Goal: Complete application form: Complete application form

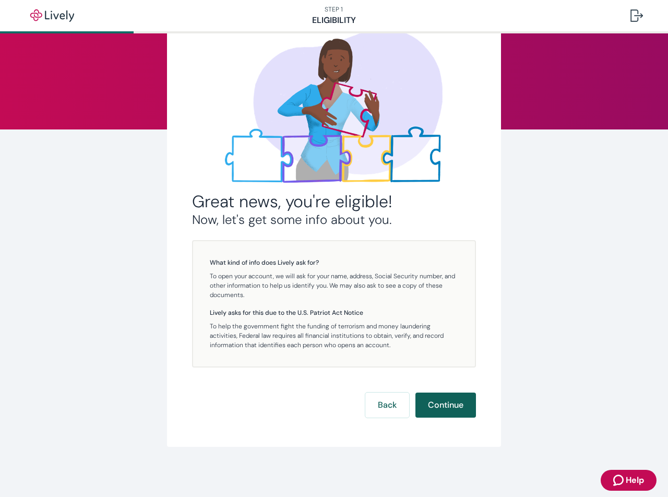
scroll to position [61, 0]
click at [448, 406] on button "Continue" at bounding box center [446, 405] width 61 height 25
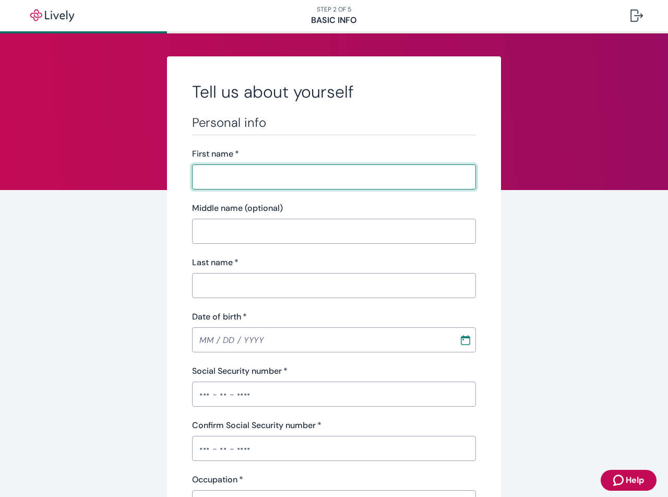
type input "[PERSON_NAME]"
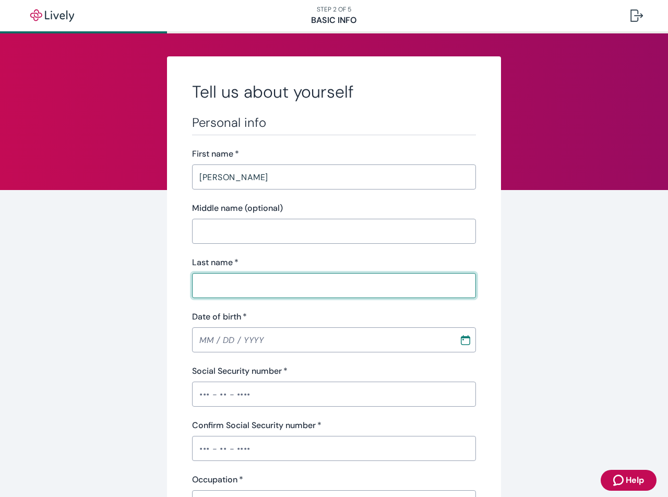
type input "[PERSON_NAME]"
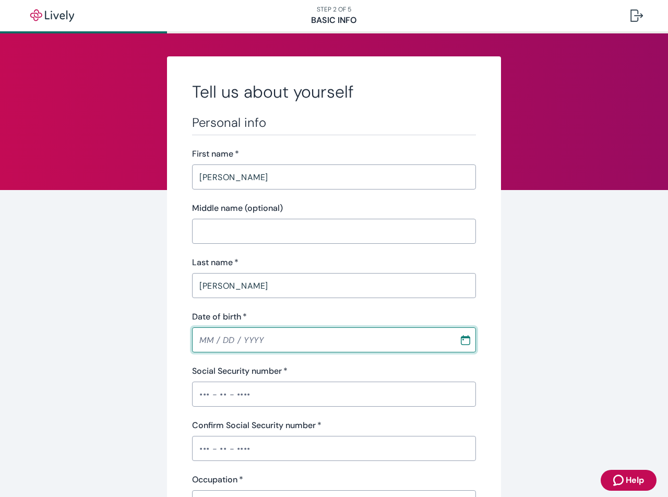
type input "MM / DD / YYYY"
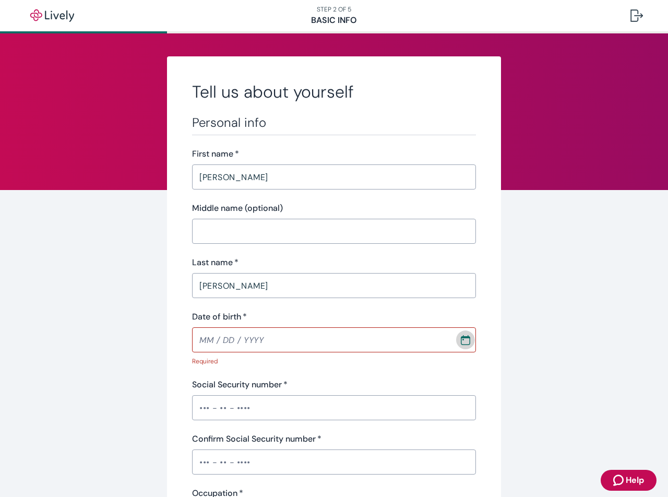
click at [465, 337] on icon "Calendar" at bounding box center [465, 337] width 9 height 2
click at [367, 169] on icon "calendar view is open, switch to year view" at bounding box center [359, 168] width 14 height 14
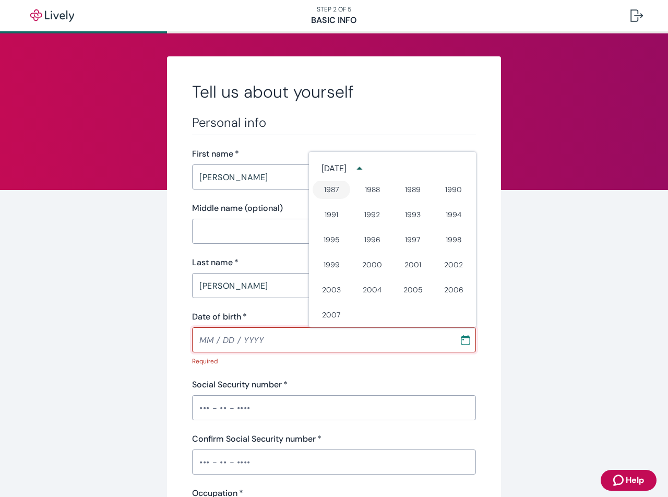
click at [329, 193] on button "1987" at bounding box center [332, 189] width 38 height 19
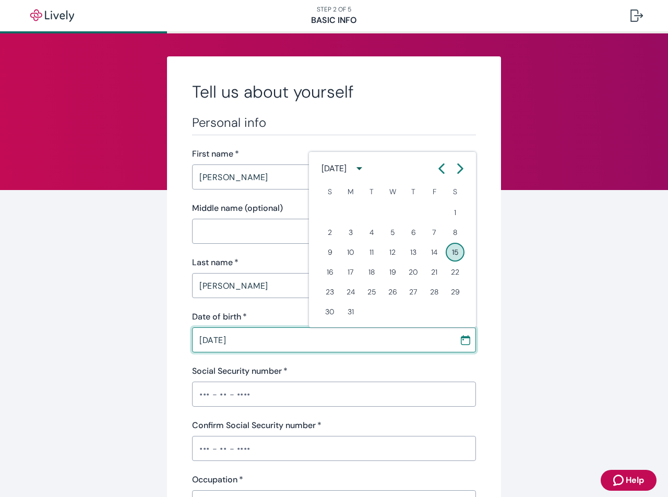
click at [369, 167] on div "[DATE]" at bounding box center [346, 168] width 48 height 19
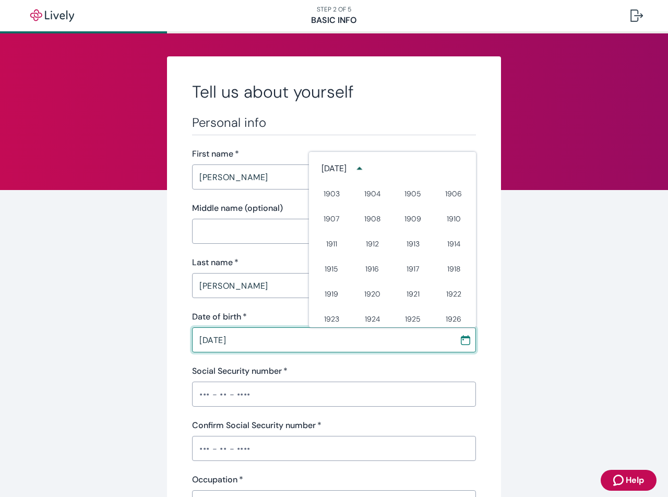
scroll to position [466, 0]
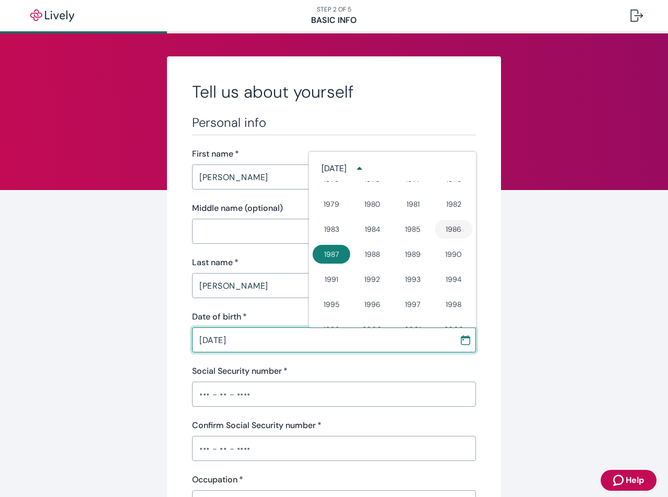
click at [448, 231] on button "1986" at bounding box center [454, 229] width 38 height 19
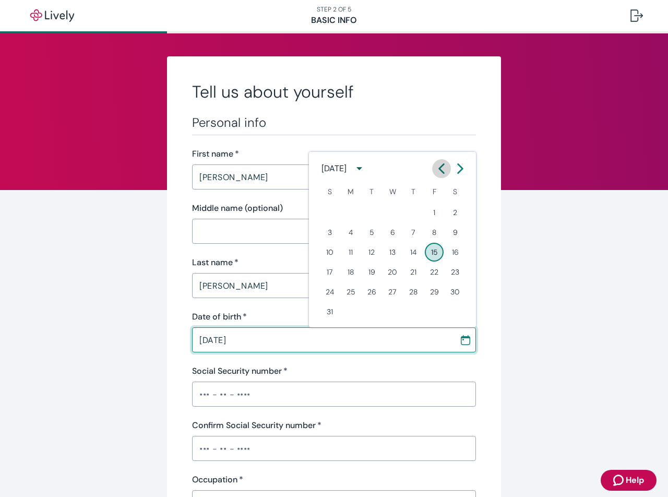
click at [443, 164] on button "Previous month" at bounding box center [441, 168] width 19 height 19
click at [443, 164] on icon "Calendar left arrow" at bounding box center [441, 168] width 10 height 10
click at [434, 252] on button "18" at bounding box center [434, 252] width 19 height 19
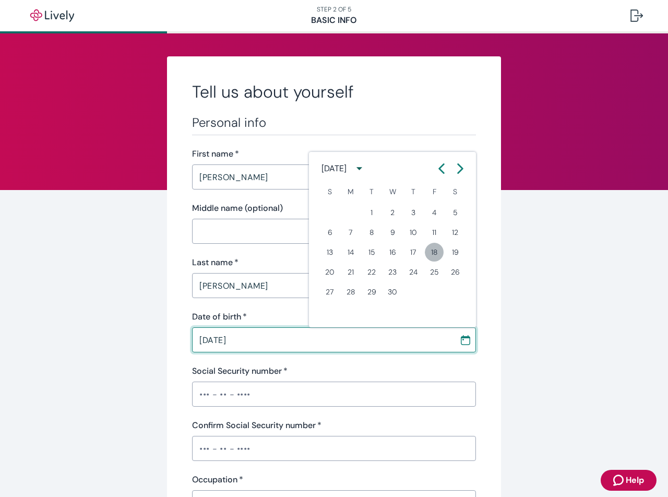
type input "[DATE]"
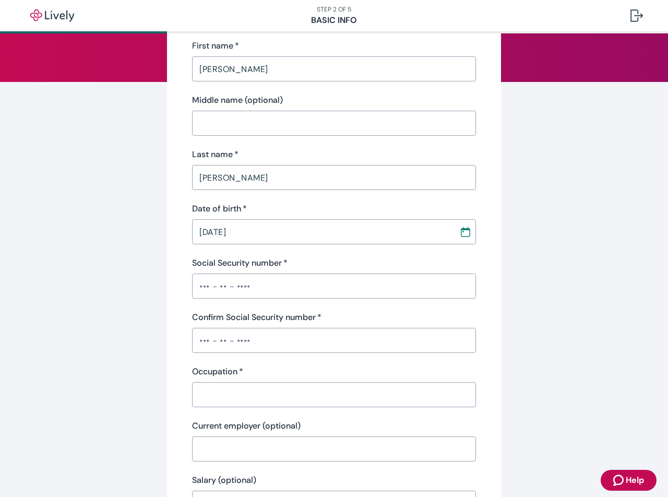
scroll to position [111, 0]
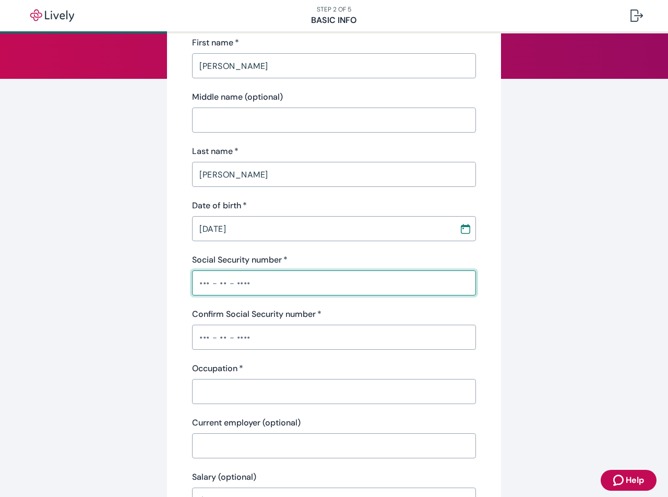
click at [382, 286] on input "Social Security number   *" at bounding box center [334, 283] width 284 height 21
type input "•••-••-3840"
click at [384, 338] on input "Confirm Social Security number   *" at bounding box center [334, 337] width 284 height 21
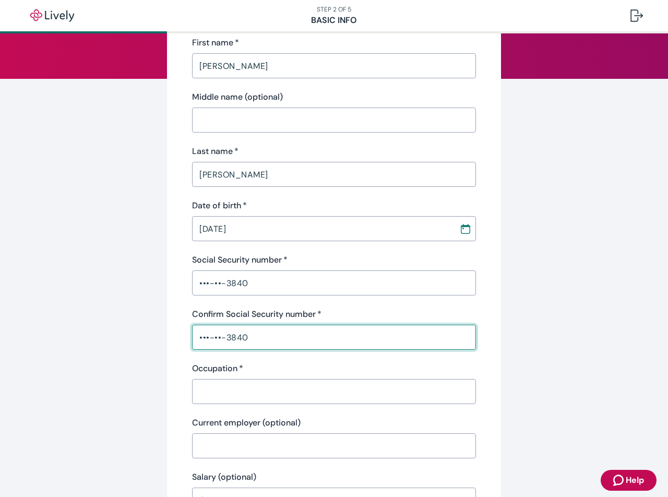
type input "•••-••-3840"
click at [397, 388] on input "Occupation   *" at bounding box center [334, 391] width 284 height 21
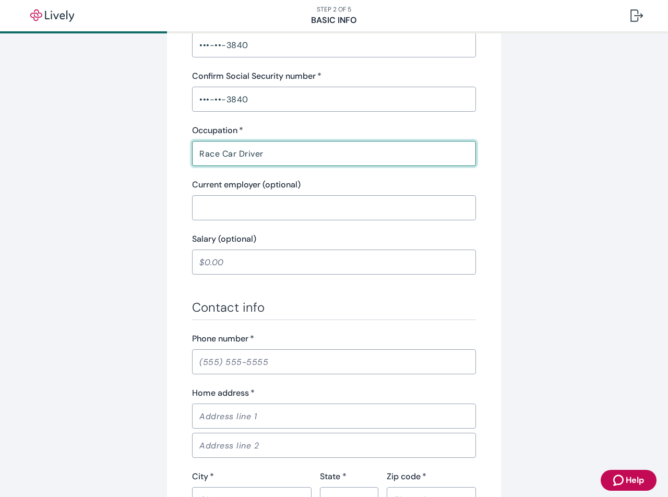
scroll to position [354, 0]
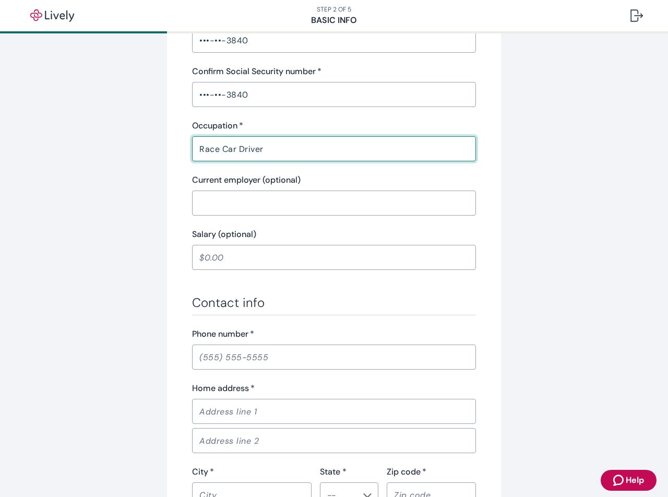
type input "Race Car Driver"
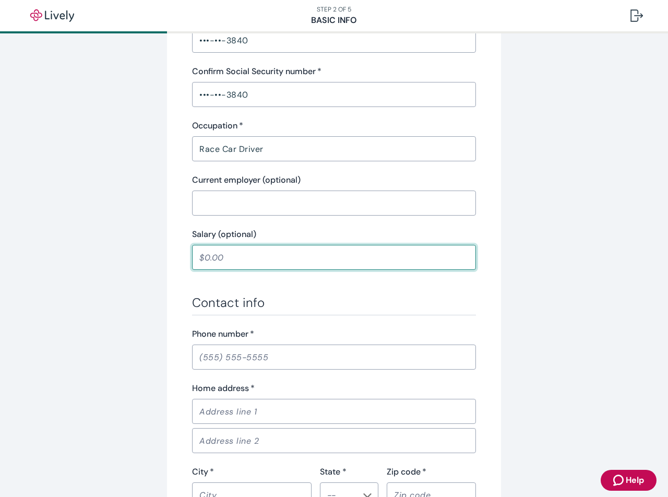
click at [293, 259] on input "Salary (optional)" at bounding box center [334, 257] width 284 height 21
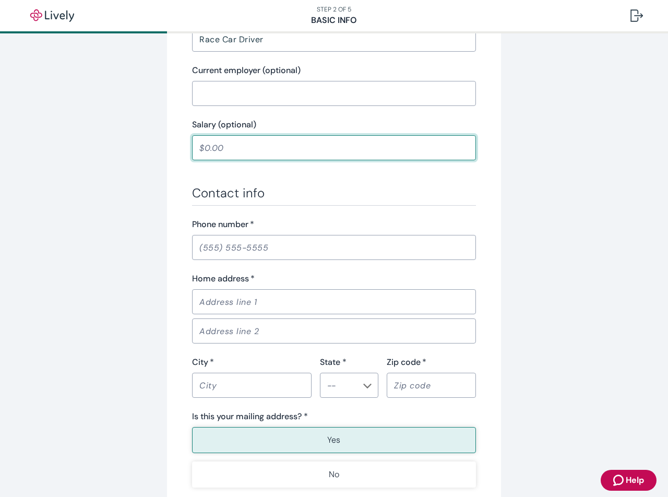
scroll to position [475, 0]
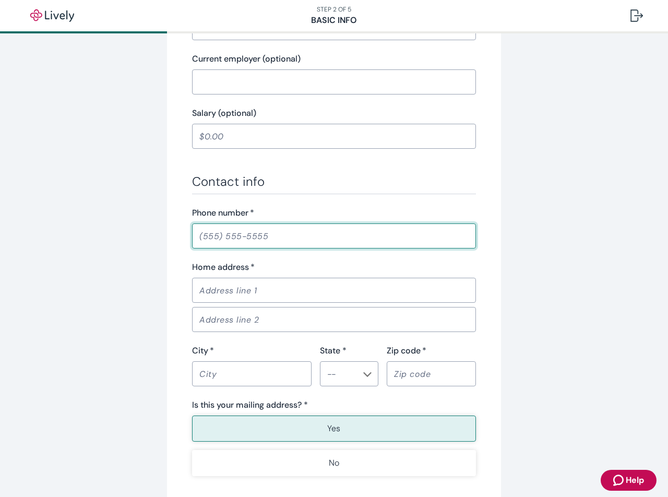
click at [278, 238] on input "Phone number   *" at bounding box center [334, 236] width 284 height 21
type input "[PHONE_NUMBER]"
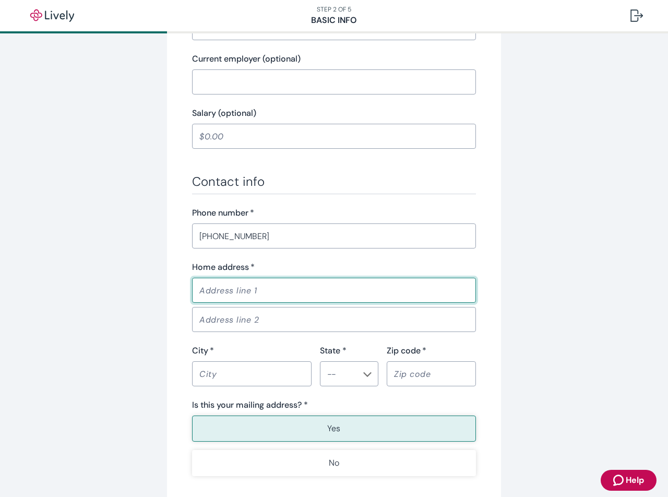
type input "[STREET_ADDRESS]"
type input "[PERSON_NAME]"
type input "Ca"
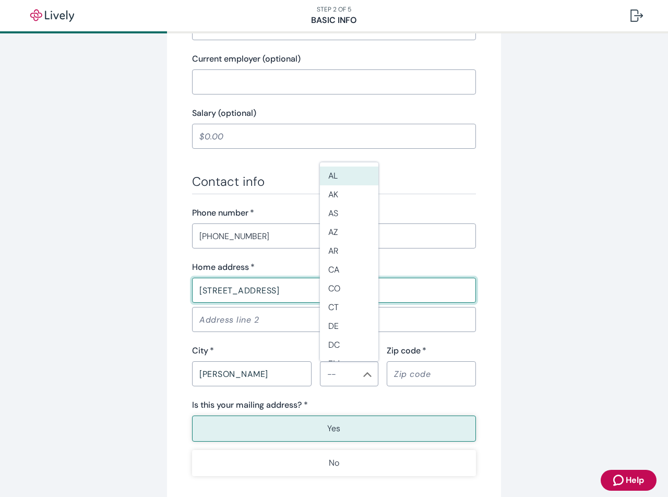
type input "93908"
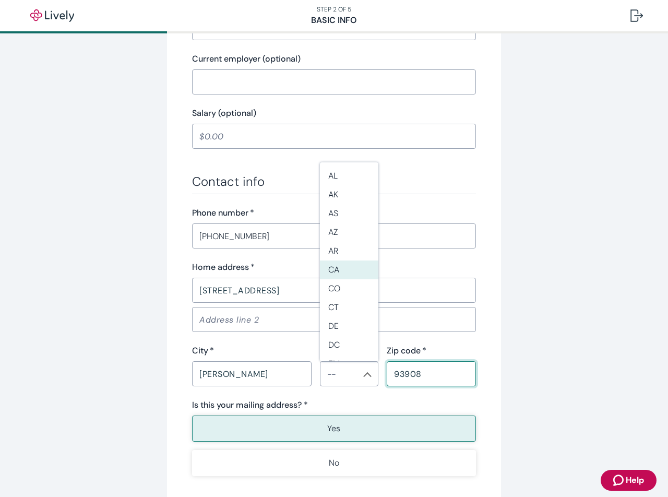
click at [336, 268] on li "CA" at bounding box center [349, 270] width 58 height 19
type input "CA"
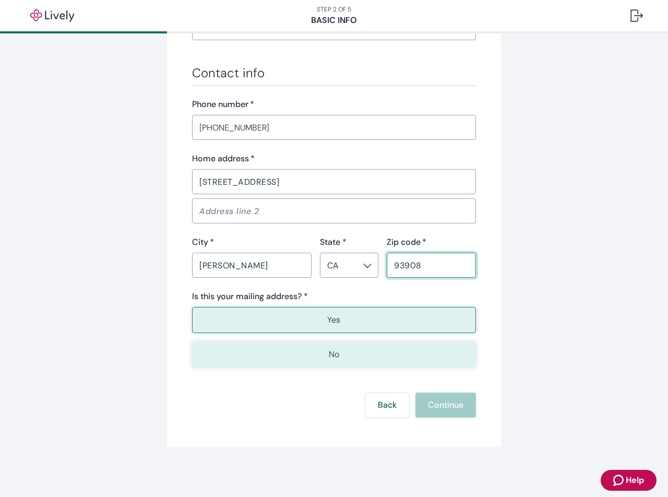
scroll to position [584, 0]
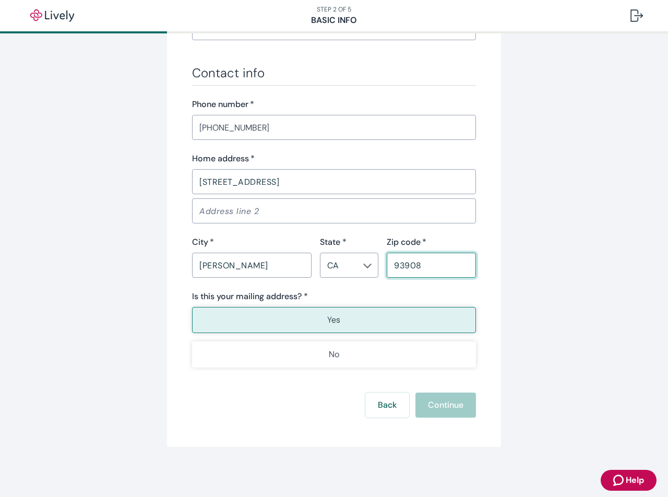
click at [296, 316] on button "Yes" at bounding box center [334, 320] width 284 height 26
click at [433, 403] on button "Continue" at bounding box center [446, 405] width 61 height 25
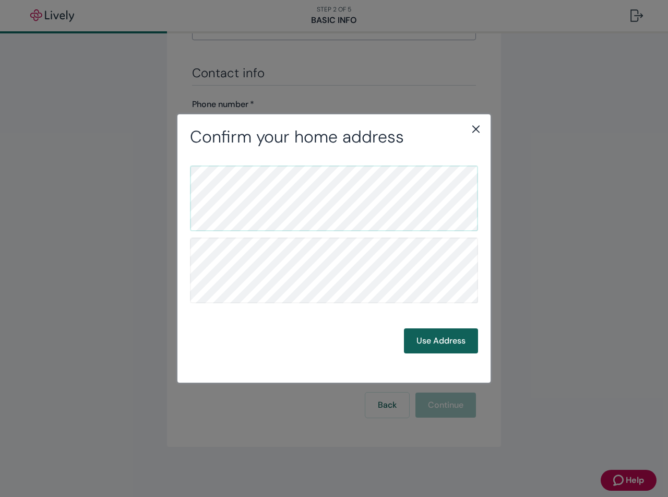
click at [453, 348] on button "Use Address" at bounding box center [441, 340] width 74 height 25
click at [458, 336] on button "Use Address" at bounding box center [441, 340] width 74 height 25
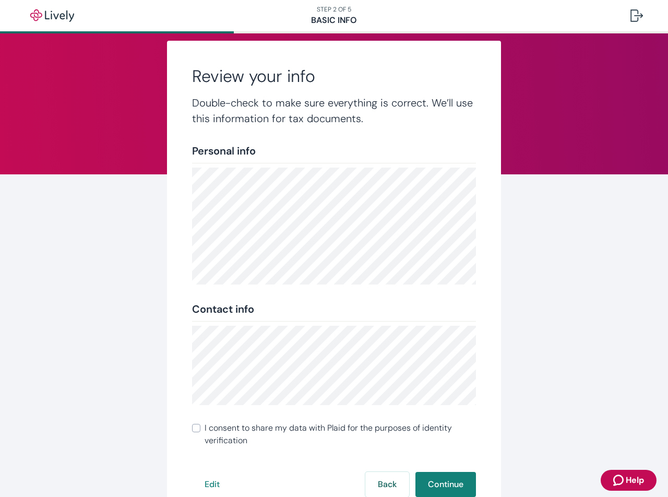
scroll to position [56, 0]
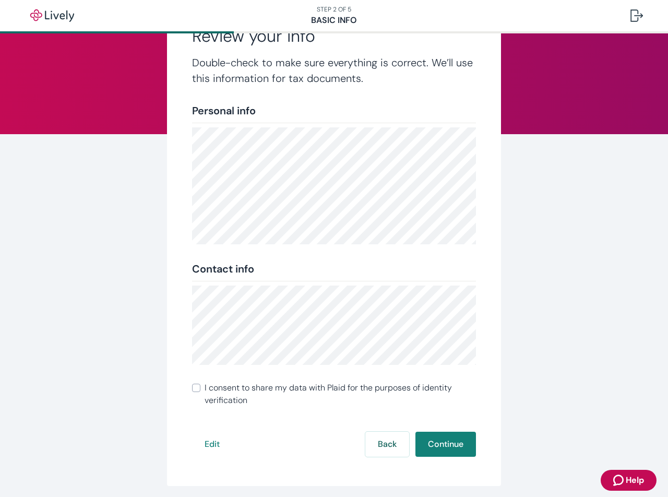
click at [199, 388] on input "I consent to share my data with Plaid for the purposes of identity verification" at bounding box center [196, 388] width 8 height 8
checkbox input "true"
click at [438, 442] on button "Continue" at bounding box center [446, 444] width 61 height 25
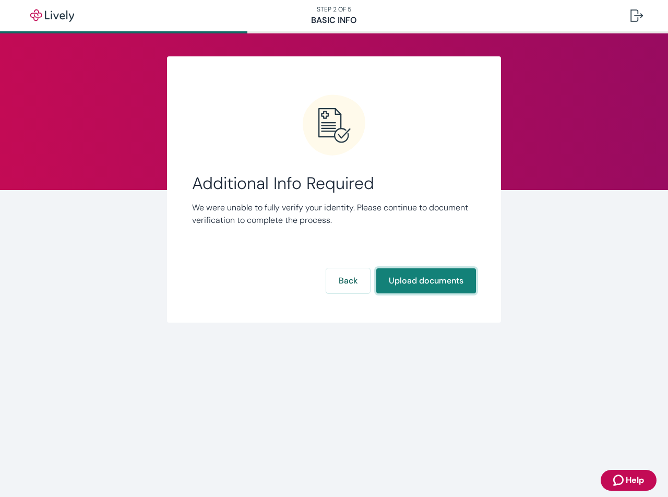
click at [406, 282] on button "Upload documents" at bounding box center [426, 280] width 100 height 25
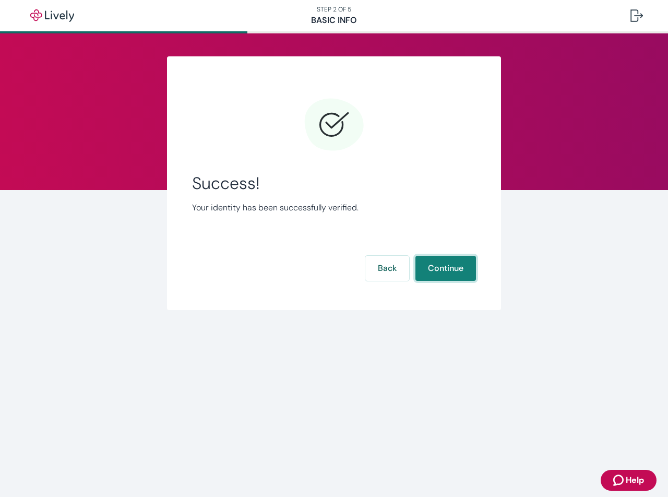
click at [464, 275] on button "Continue" at bounding box center [446, 268] width 61 height 25
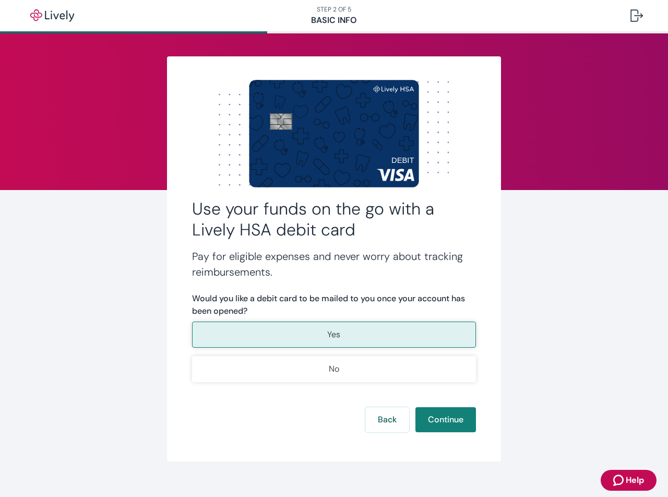
click at [446, 333] on button "Yes" at bounding box center [334, 335] width 284 height 26
click at [458, 422] on button "Continue" at bounding box center [446, 419] width 61 height 25
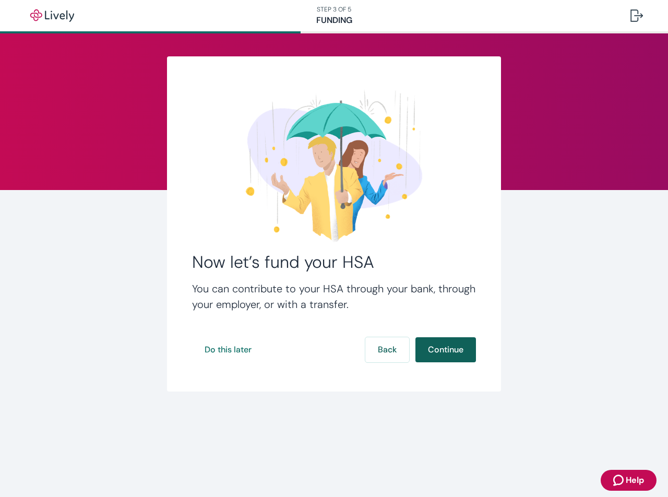
click at [444, 353] on button "Continue" at bounding box center [446, 349] width 61 height 25
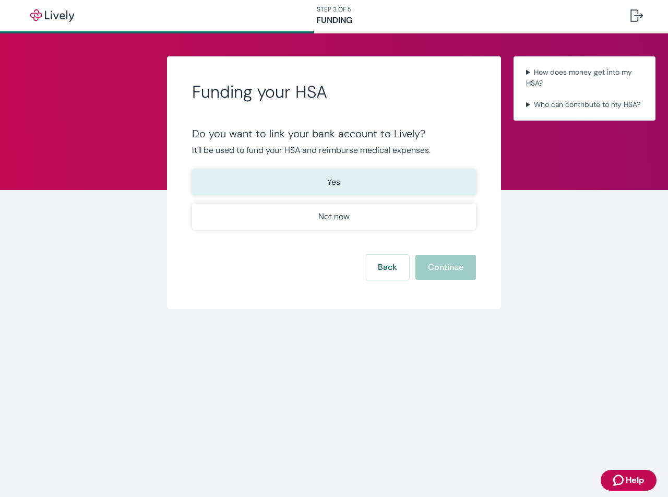
click at [329, 183] on p "Yes" at bounding box center [333, 182] width 13 height 13
click at [439, 270] on button "Continue" at bounding box center [446, 267] width 61 height 25
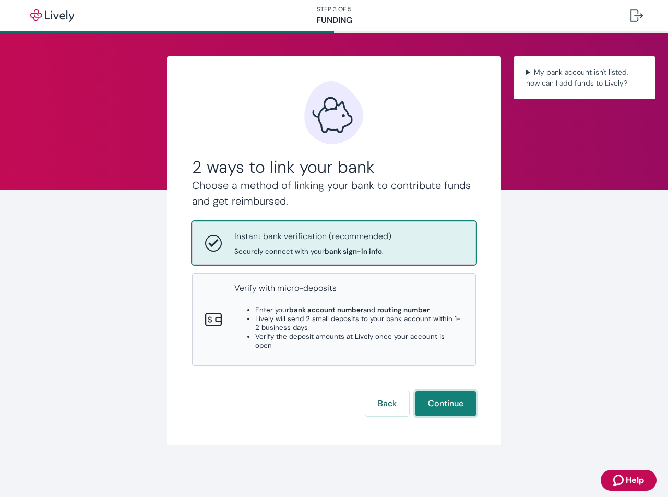
click at [448, 391] on button "Continue" at bounding box center [446, 403] width 61 height 25
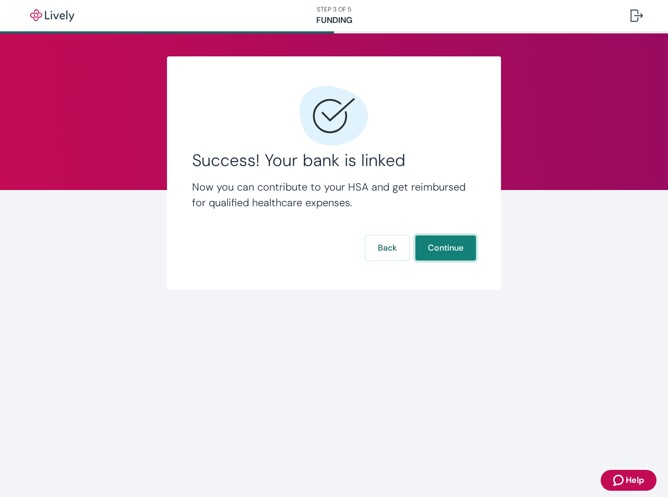
click at [448, 245] on button "Continue" at bounding box center [446, 247] width 61 height 25
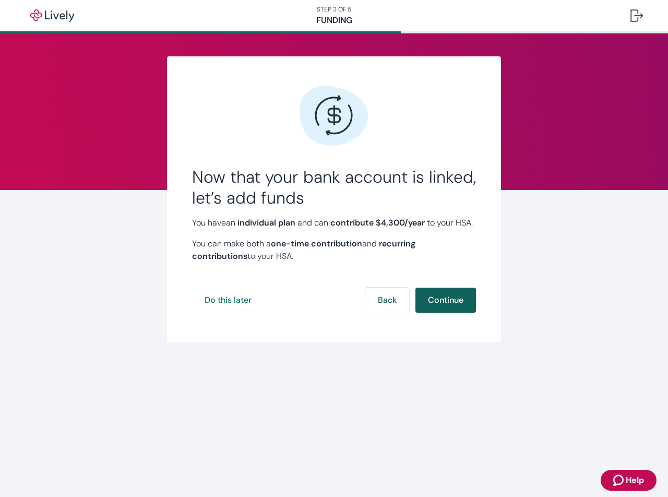
click at [445, 313] on button "Continue" at bounding box center [446, 300] width 61 height 25
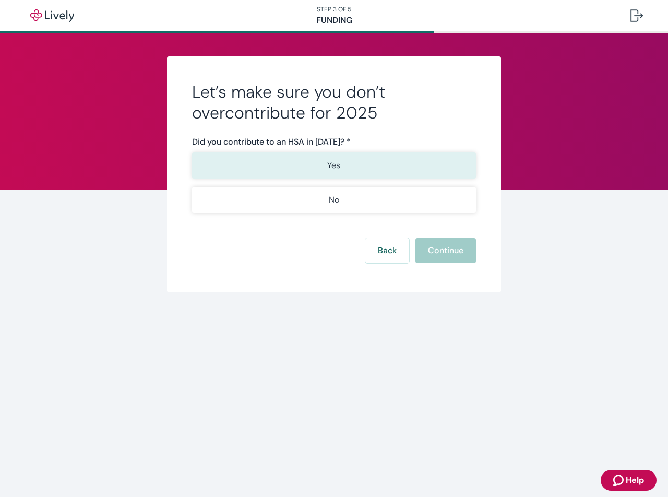
click at [339, 164] on p "Yes" at bounding box center [333, 165] width 13 height 13
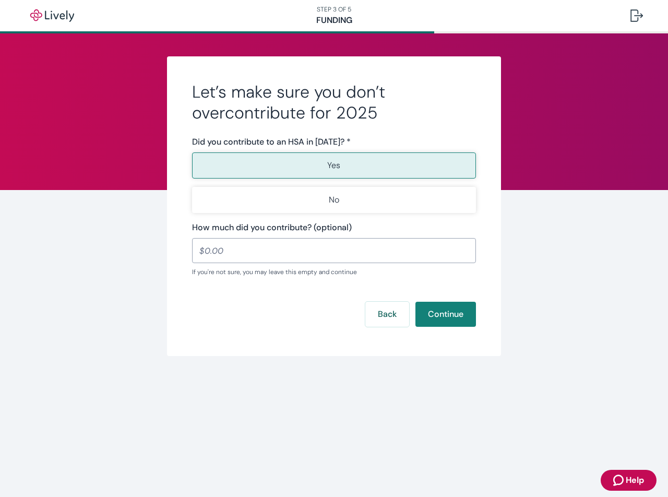
click at [319, 250] on input "How much did you contribute? (optional)" at bounding box center [334, 250] width 284 height 21
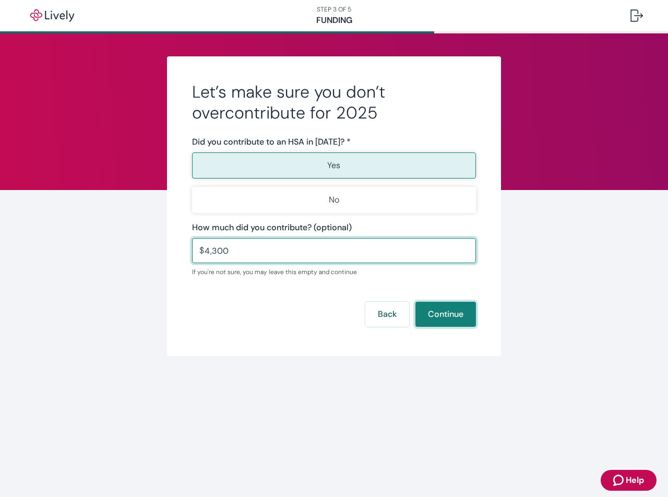
type input "4,300.00"
click at [436, 314] on button "Continue" at bounding box center [446, 314] width 61 height 25
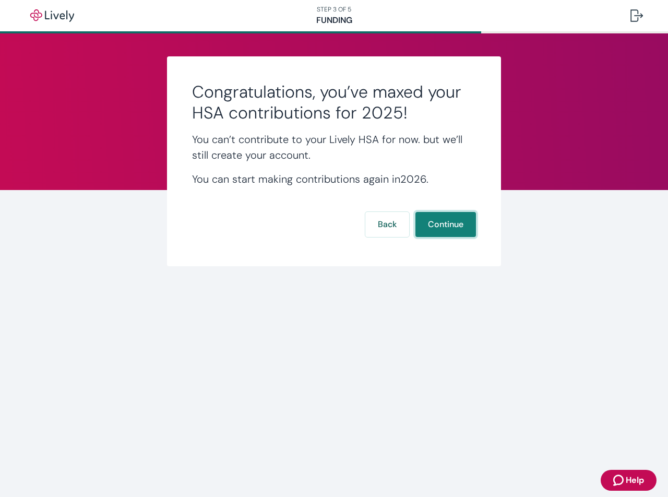
click at [439, 228] on button "Continue" at bounding box center [446, 224] width 61 height 25
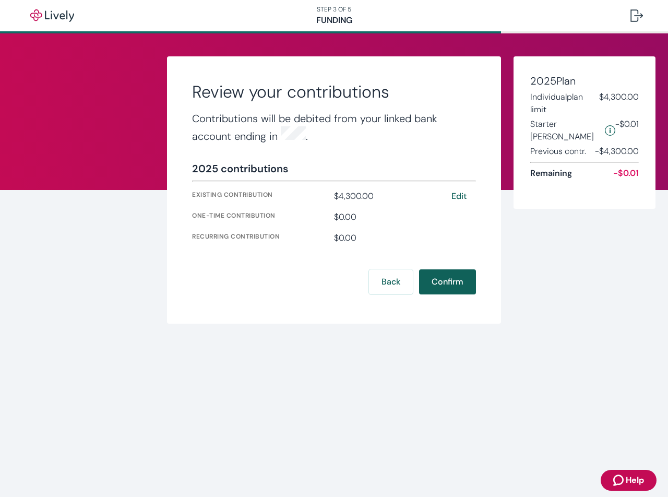
click at [447, 277] on button "Confirm" at bounding box center [447, 281] width 57 height 25
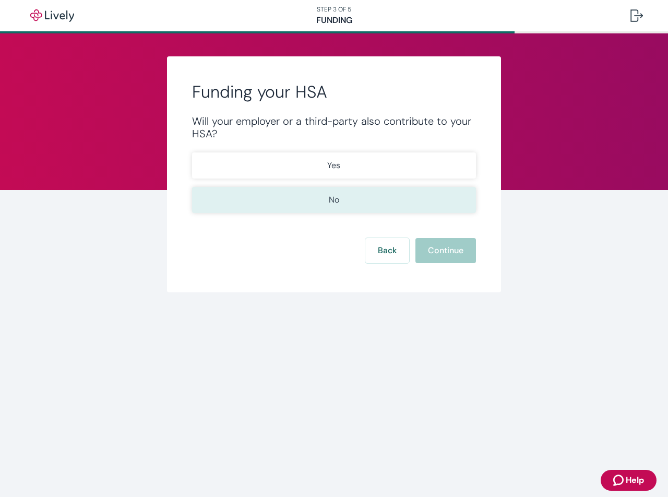
click at [347, 206] on button "No" at bounding box center [334, 200] width 284 height 26
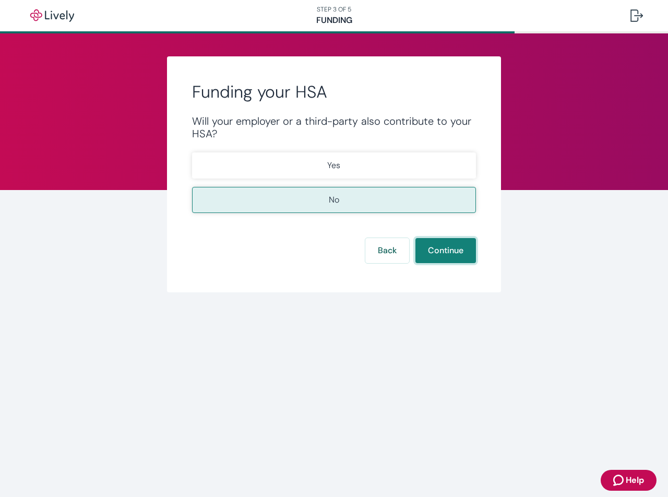
click at [432, 249] on button "Continue" at bounding box center [446, 250] width 61 height 25
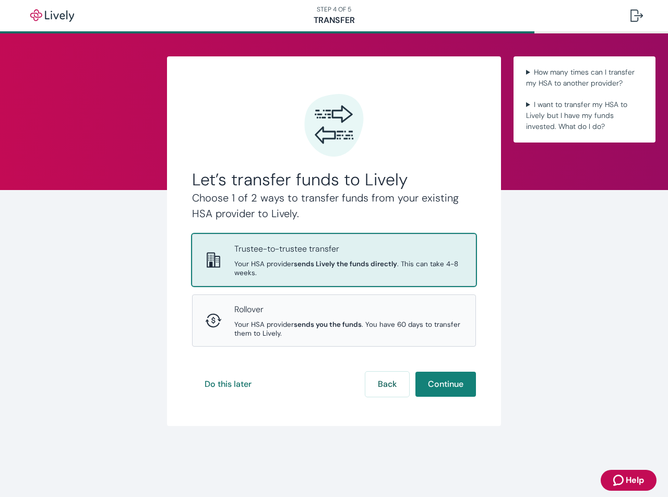
click at [372, 261] on span "Your HSA provider sends Lively the funds directly . This can take 4-8 weeks." at bounding box center [348, 268] width 229 height 18
click at [453, 372] on button "Continue" at bounding box center [446, 384] width 61 height 25
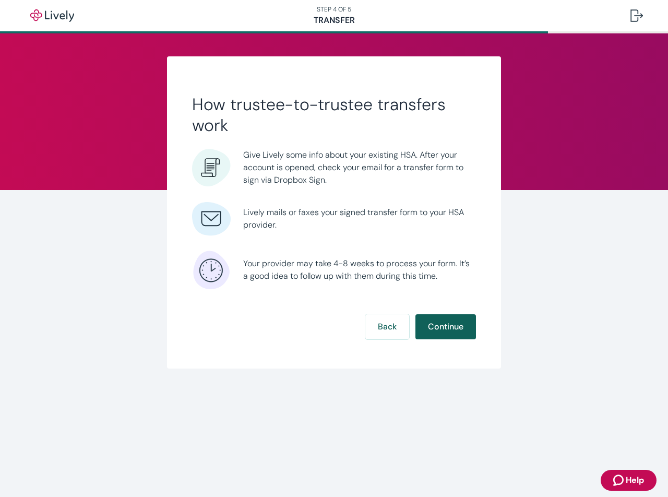
click at [442, 330] on button "Continue" at bounding box center [446, 326] width 61 height 25
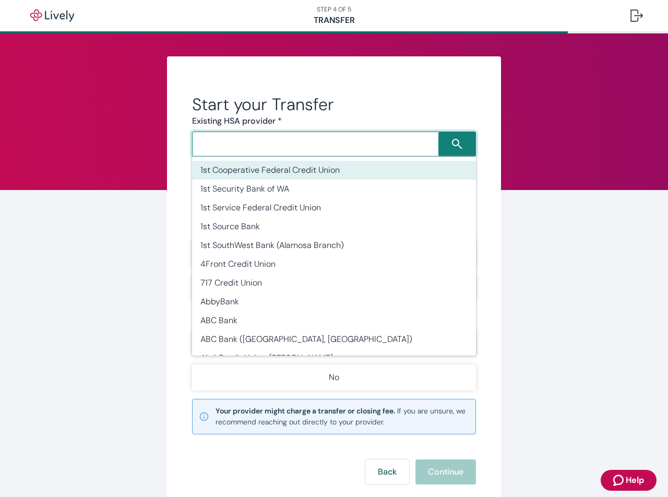
click at [356, 151] on input "Search input" at bounding box center [316, 144] width 243 height 15
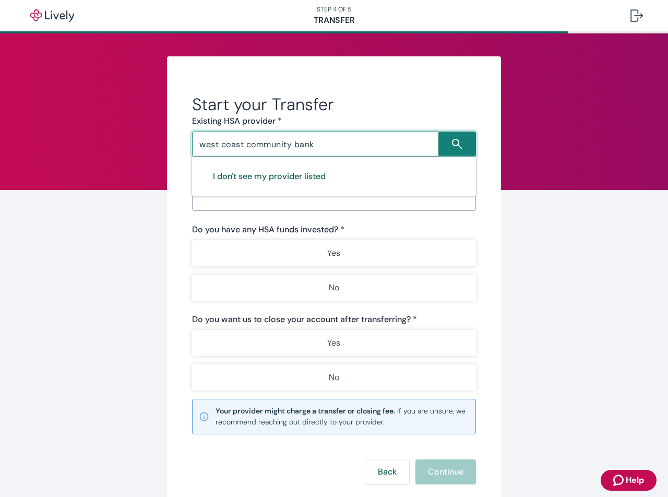
click at [359, 170] on div "I don't see my provider listed" at bounding box center [334, 177] width 284 height 40
click at [314, 173] on button "I don't see my provider listed" at bounding box center [269, 176] width 138 height 25
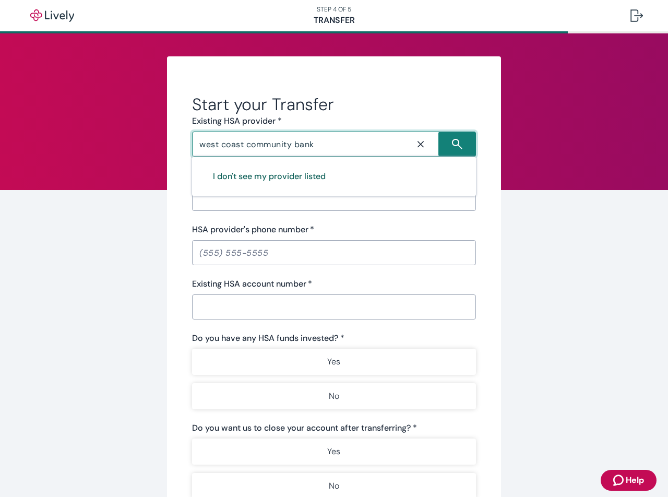
type input "Other"
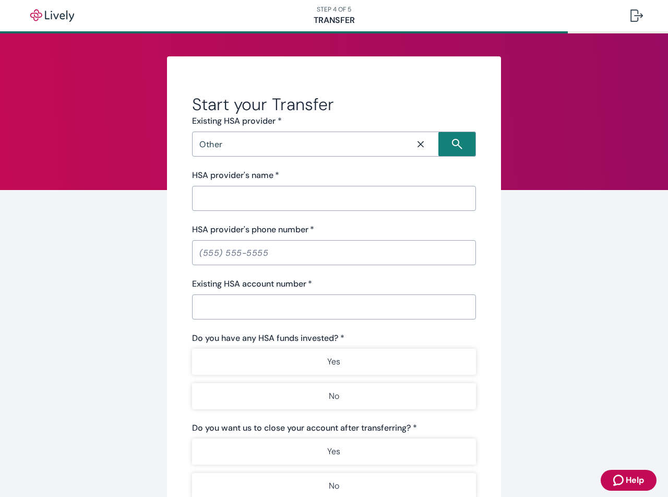
click at [568, 279] on div "Start your Transfer Existing HSA provider * Other ​ HSA provider's name   * ​ H…" at bounding box center [334, 339] width 501 height 566
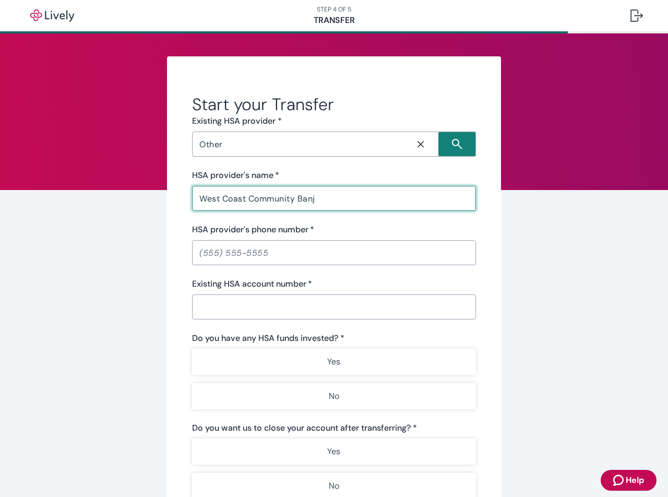
click at [325, 206] on input "West Coast Community Banj" at bounding box center [334, 198] width 284 height 21
type input "West Coast Community Bank"
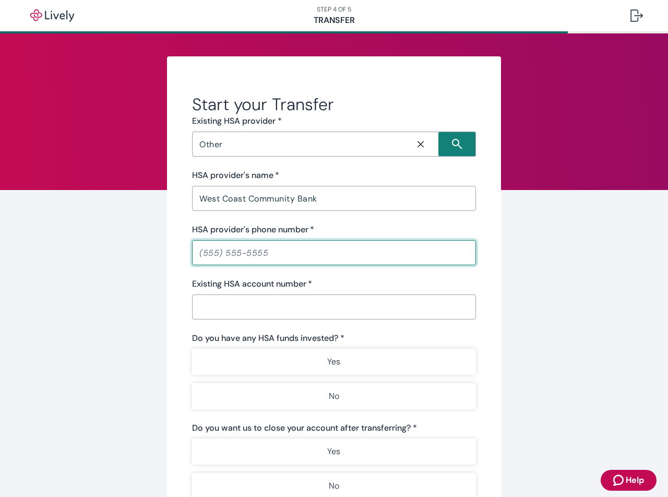
paste input "[PHONE_NUMBER]"
type input "[PHONE_NUMBER]"
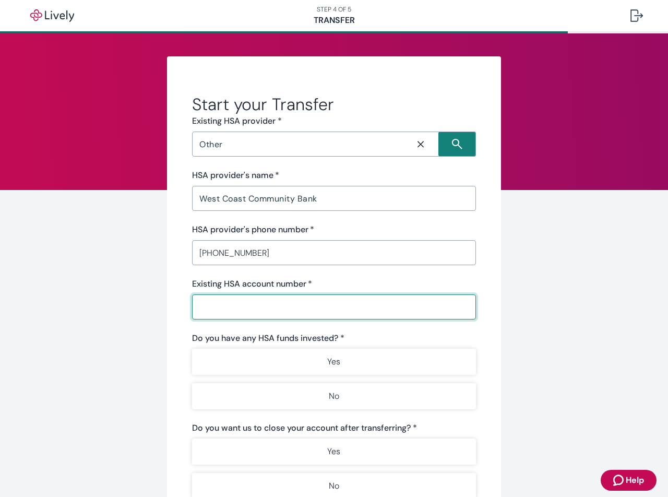
click at [270, 312] on input "Existing HSA account number   *" at bounding box center [334, 307] width 284 height 21
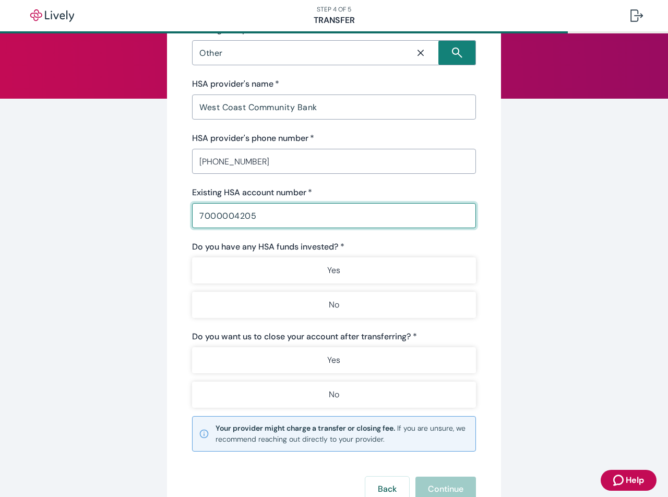
scroll to position [93, 0]
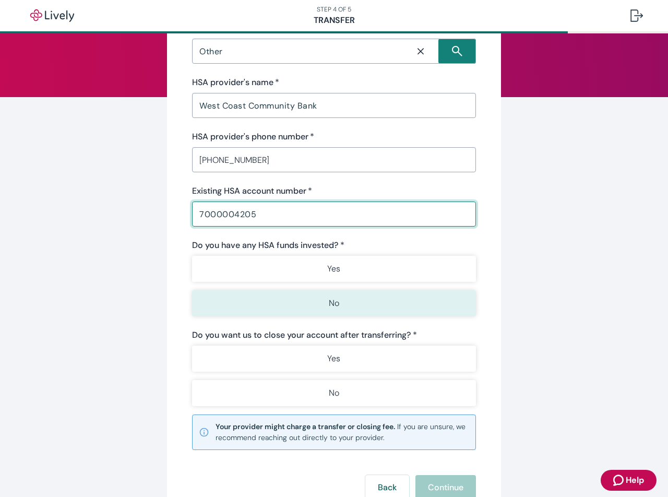
type input "7000004205"
click at [327, 303] on button "No" at bounding box center [334, 303] width 284 height 26
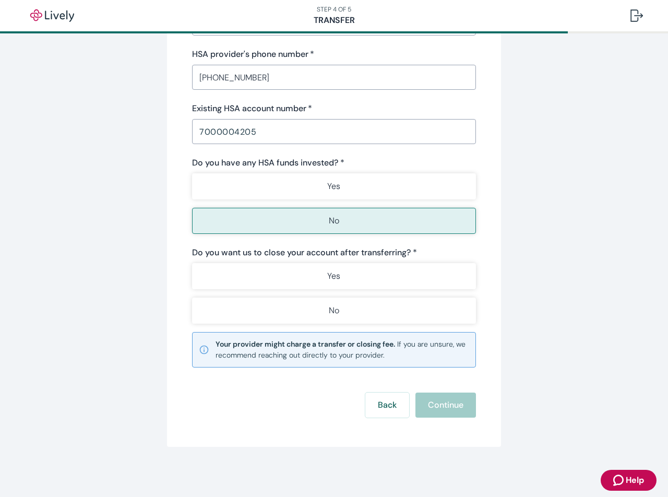
scroll to position [175, 0]
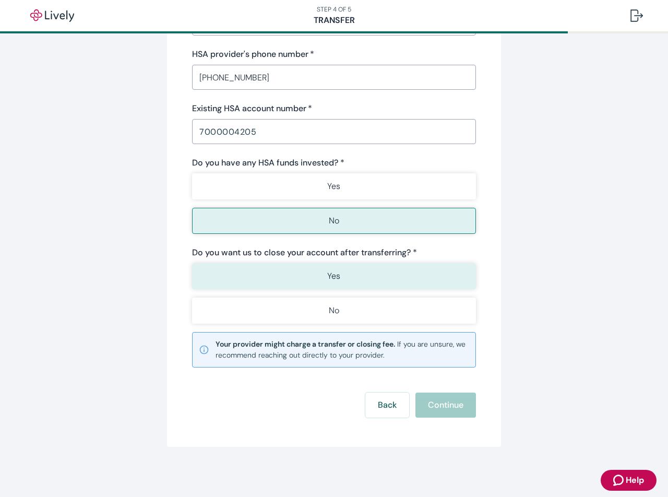
click at [353, 278] on button "Yes" at bounding box center [334, 276] width 284 height 26
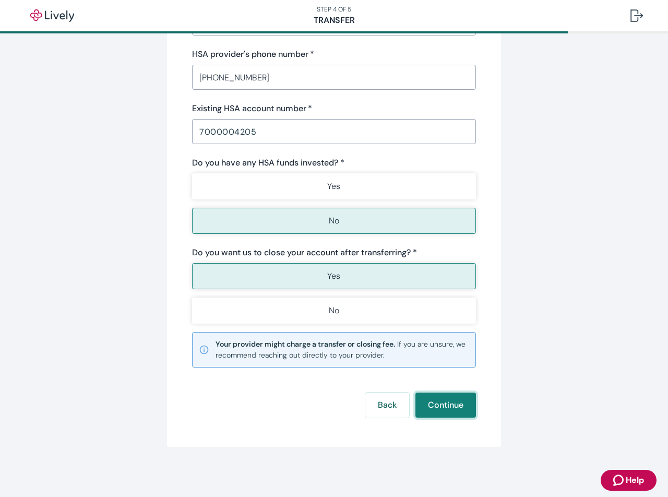
click at [455, 411] on button "Continue" at bounding box center [446, 405] width 61 height 25
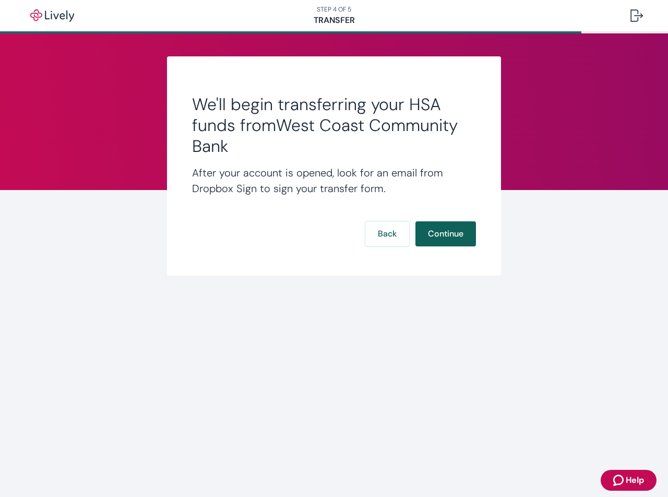
click at [447, 233] on button "Continue" at bounding box center [446, 233] width 61 height 25
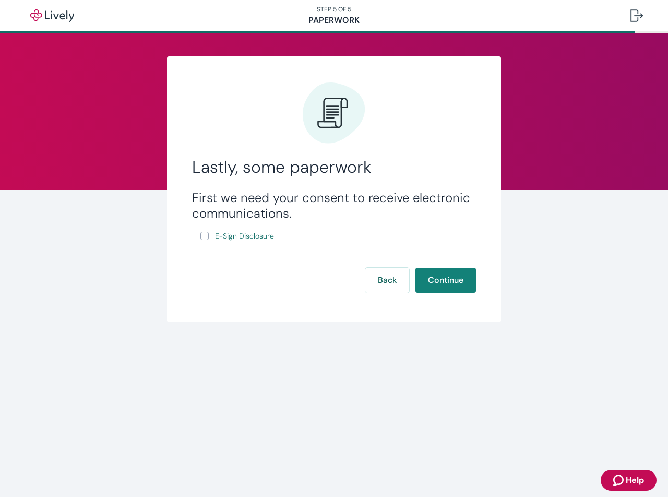
click at [207, 238] on input "E-Sign Disclosure" at bounding box center [204, 236] width 8 height 8
checkbox input "true"
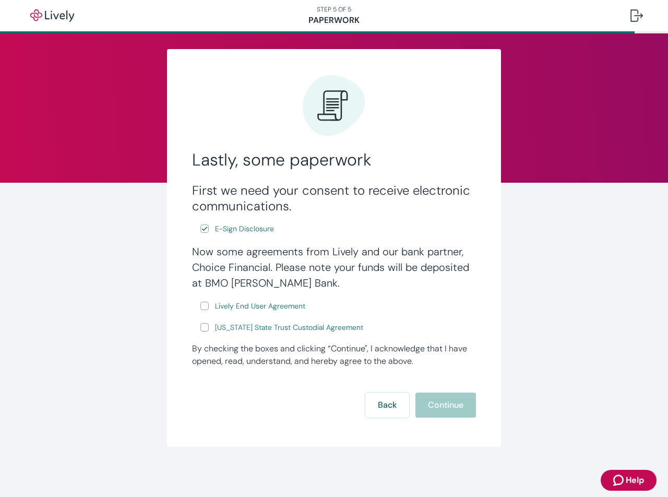
scroll to position [7, 0]
click at [206, 310] on input "Lively End User Agreement" at bounding box center [204, 306] width 8 height 8
checkbox input "true"
click at [205, 332] on input "[US_STATE] State Trust Custodial Agreement" at bounding box center [204, 327] width 8 height 8
checkbox input "true"
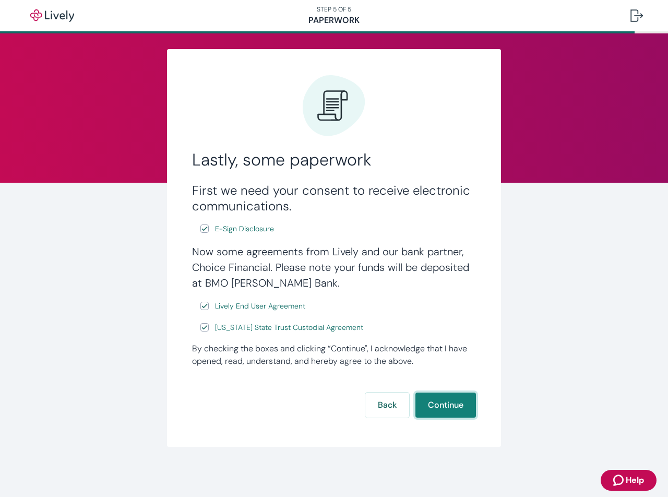
click at [435, 405] on button "Continue" at bounding box center [446, 405] width 61 height 25
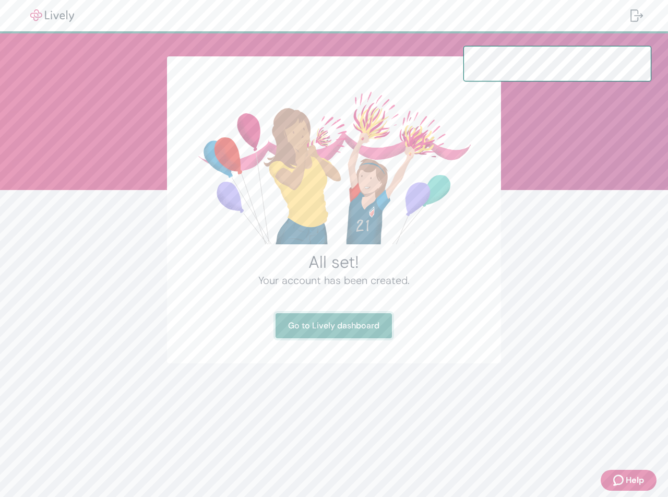
click at [354, 330] on link "Go to Lively dashboard" at bounding box center [334, 325] width 116 height 25
